Goal: Task Accomplishment & Management: Manage account settings

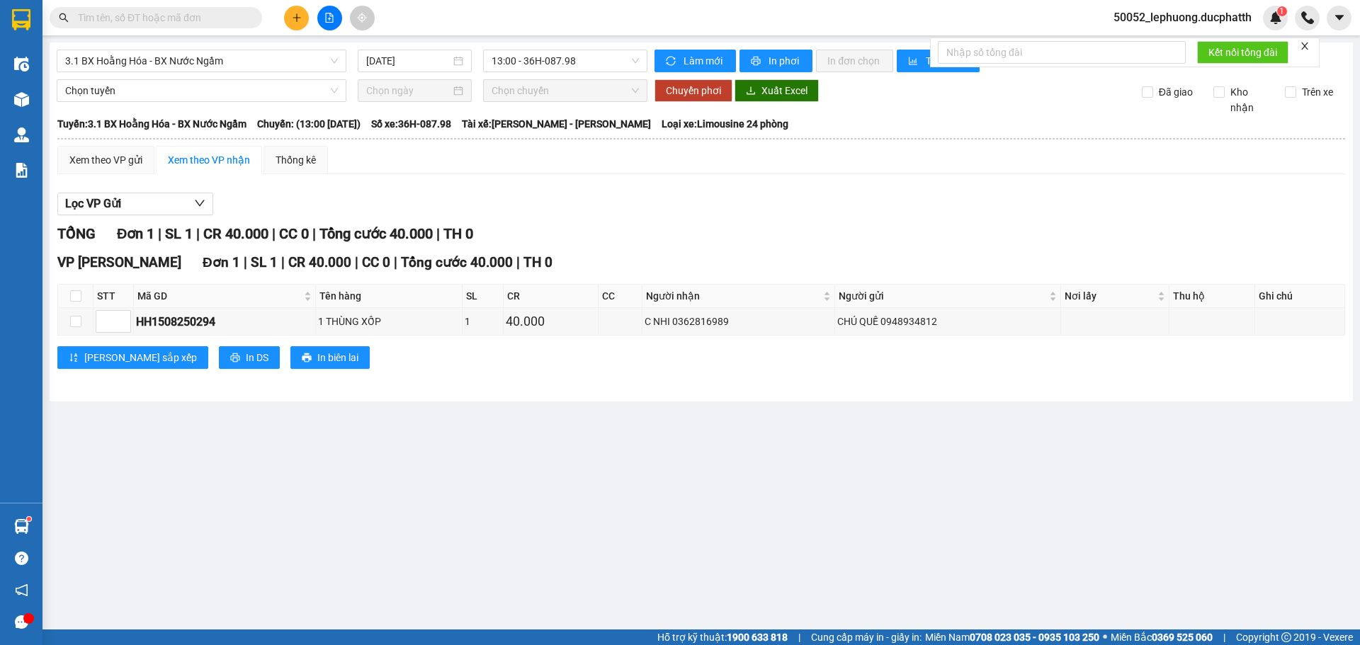
click at [1227, 19] on span "50052_lephuong.ducphatth" at bounding box center [1182, 17] width 161 height 18
click at [1138, 39] on span "Đăng xuất" at bounding box center [1188, 44] width 132 height 16
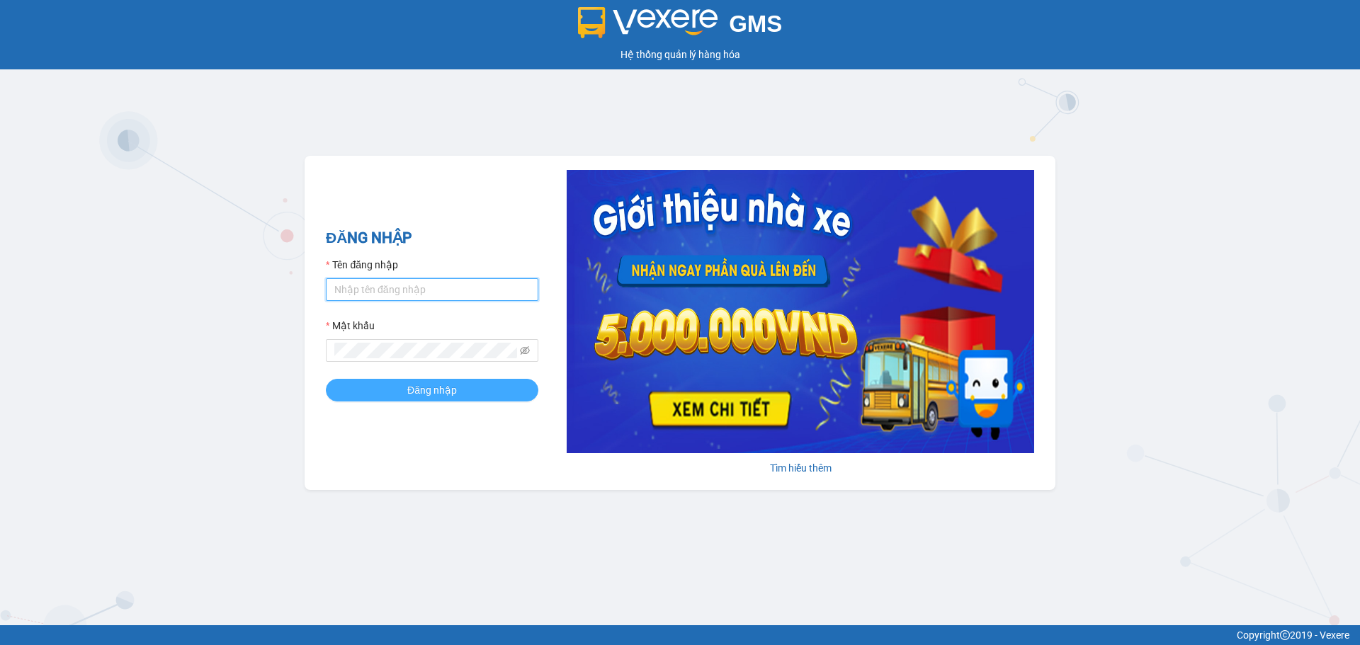
type input "ltmai.ducphatth"
click at [431, 395] on span "Đăng nhập" at bounding box center [432, 390] width 50 height 16
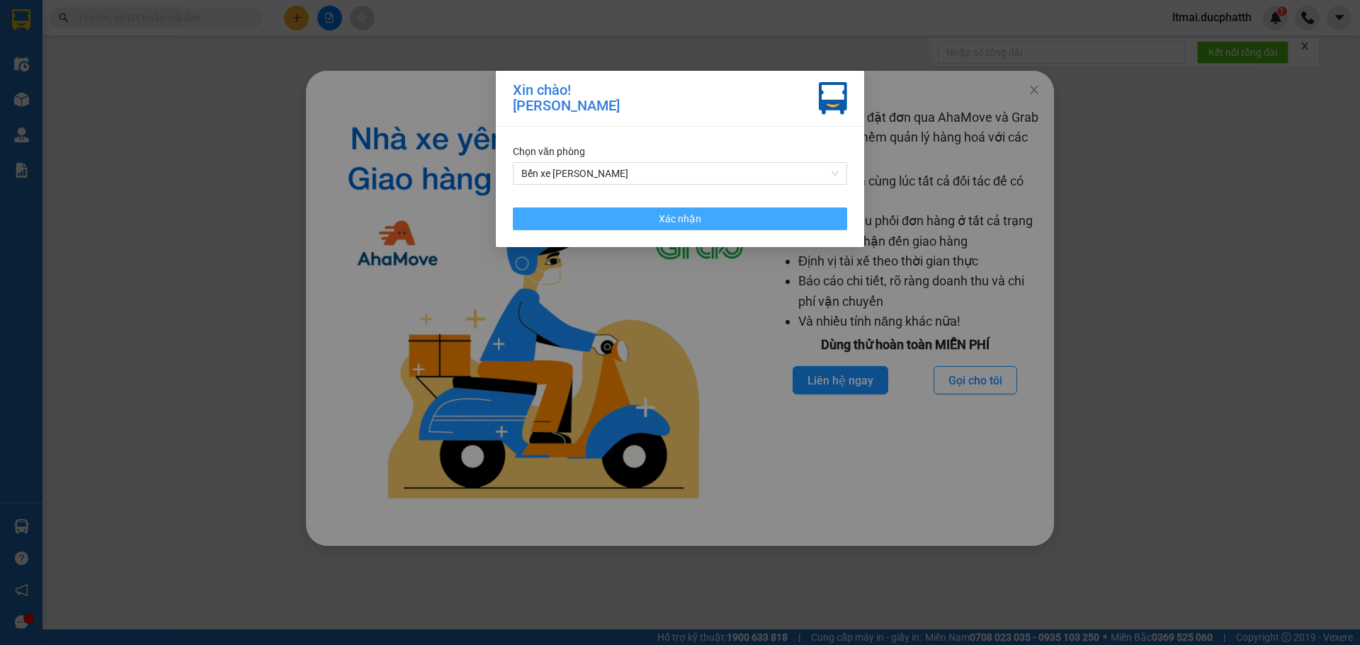
click at [776, 225] on button "Xác nhận" at bounding box center [680, 219] width 334 height 23
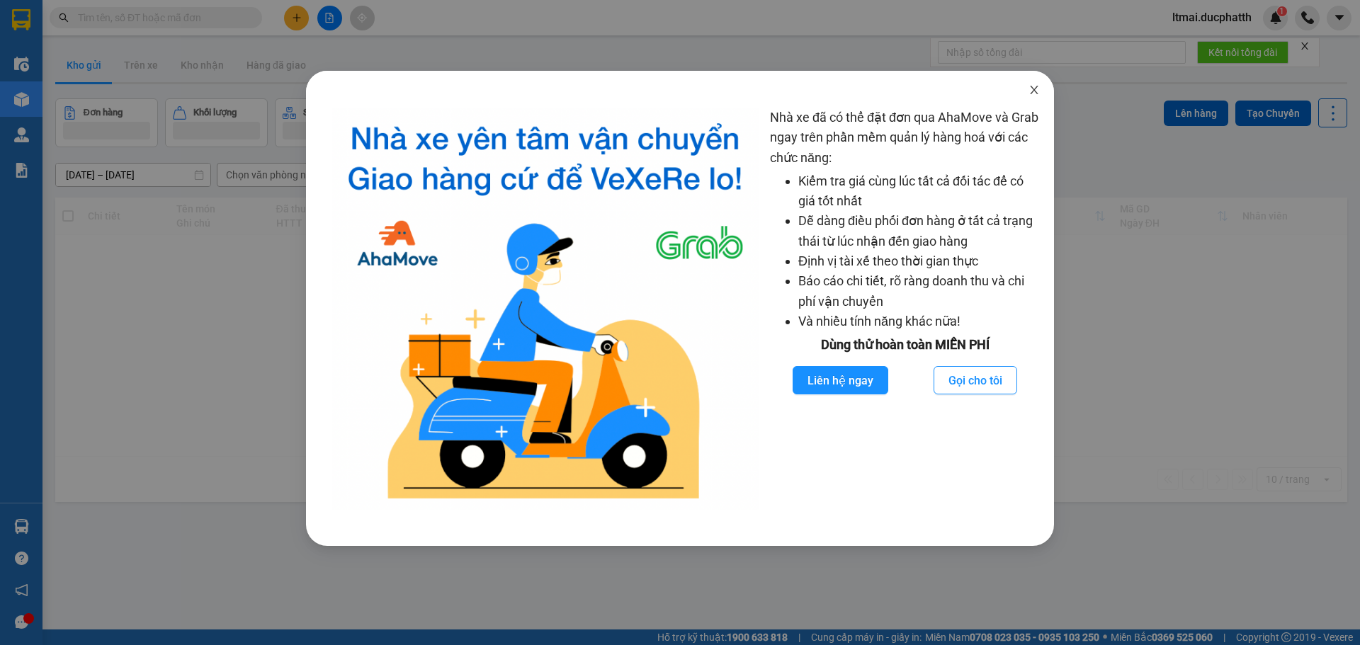
click at [1033, 91] on icon "close" at bounding box center [1033, 89] width 11 height 11
